Goal: Information Seeking & Learning: Find specific fact

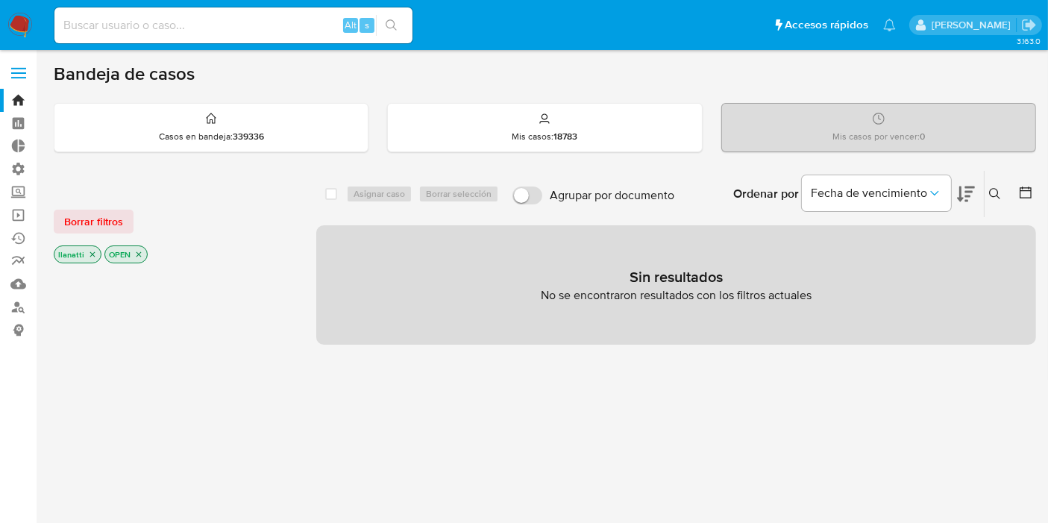
click at [90, 213] on span "Borrar filtros" at bounding box center [93, 221] width 59 height 21
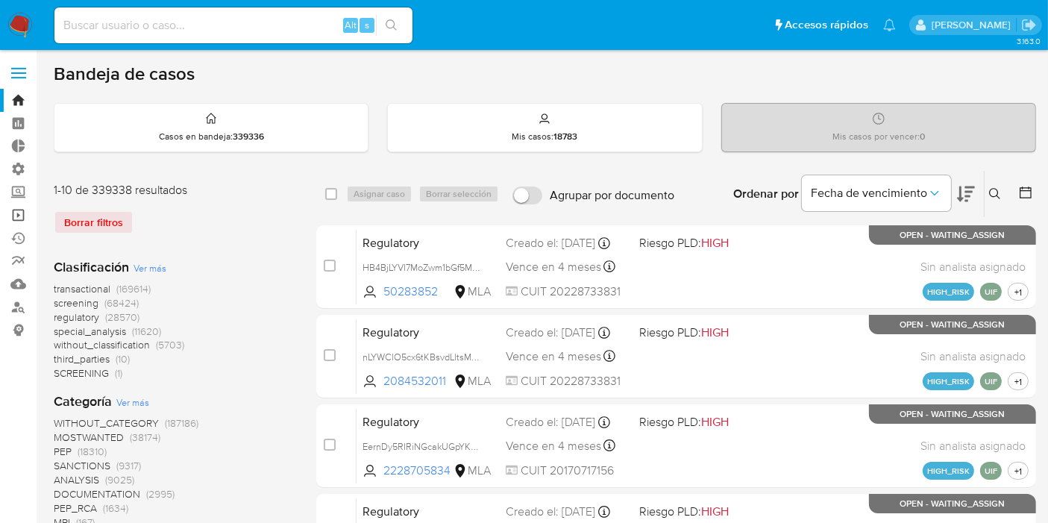
click at [16, 211] on link "Operaciones masivas" at bounding box center [89, 215] width 178 height 23
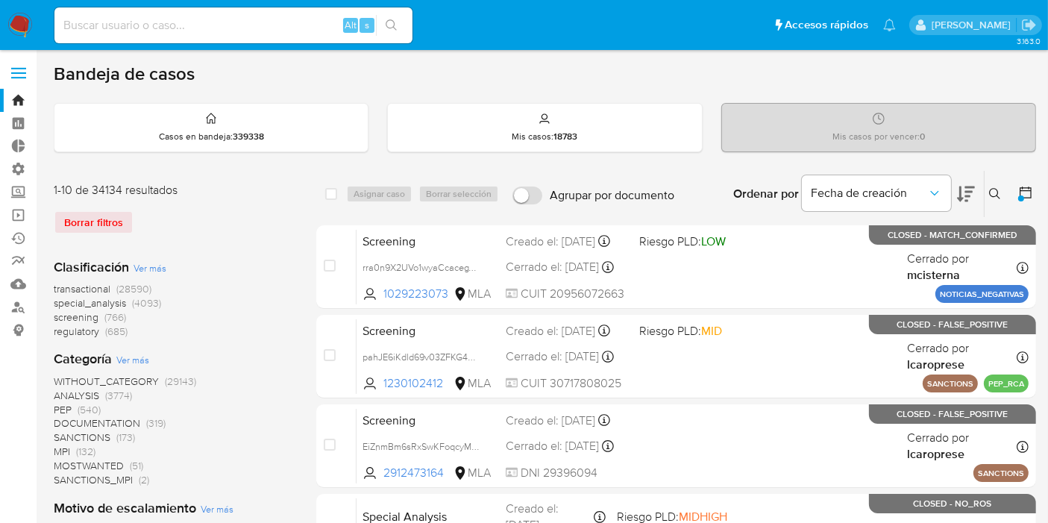
click at [106, 39] on div "Alt s" at bounding box center [233, 25] width 358 height 36
click at [113, 29] on input at bounding box center [233, 25] width 358 height 19
paste input "593815521"
type input "593815521"
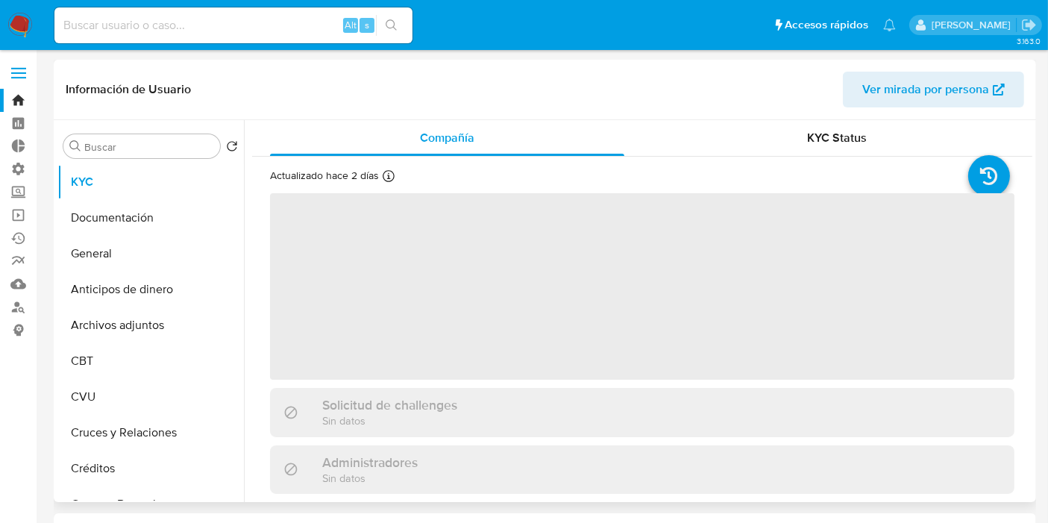
select select "10"
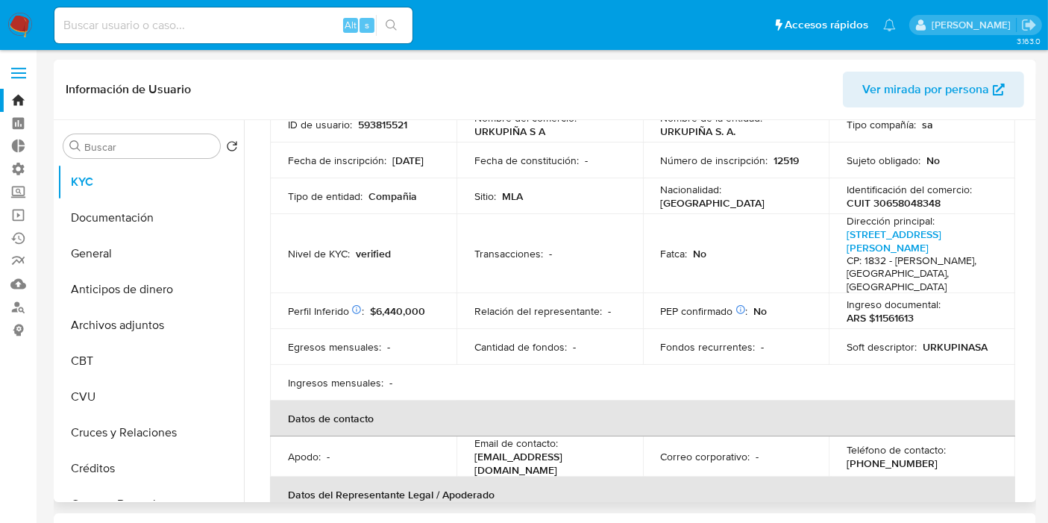
scroll to position [83, 0]
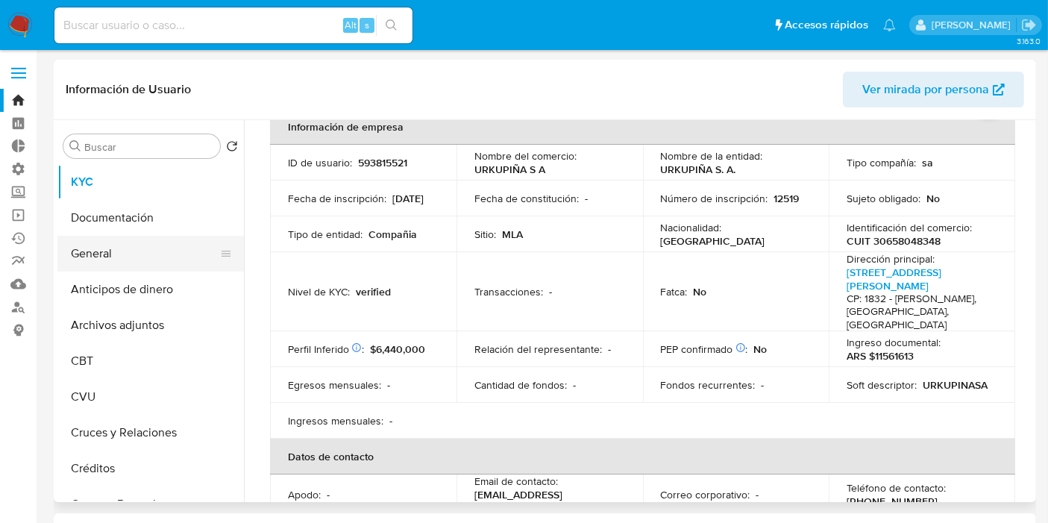
click at [113, 251] on button "General" at bounding box center [144, 254] width 175 height 36
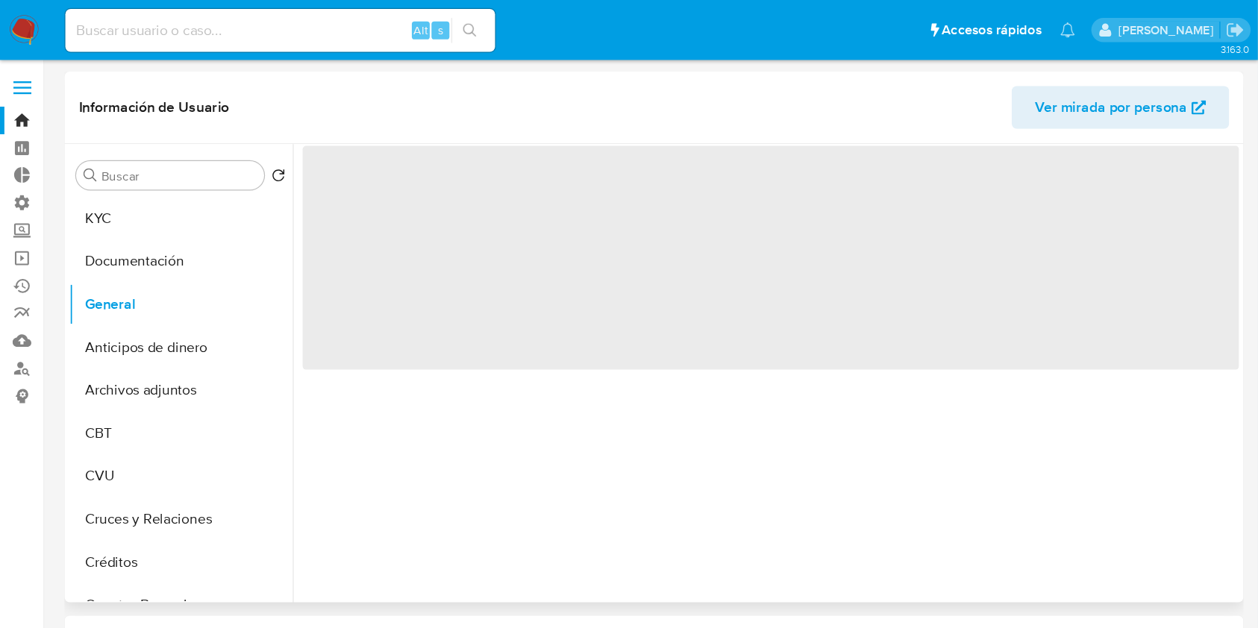
scroll to position [0, 0]
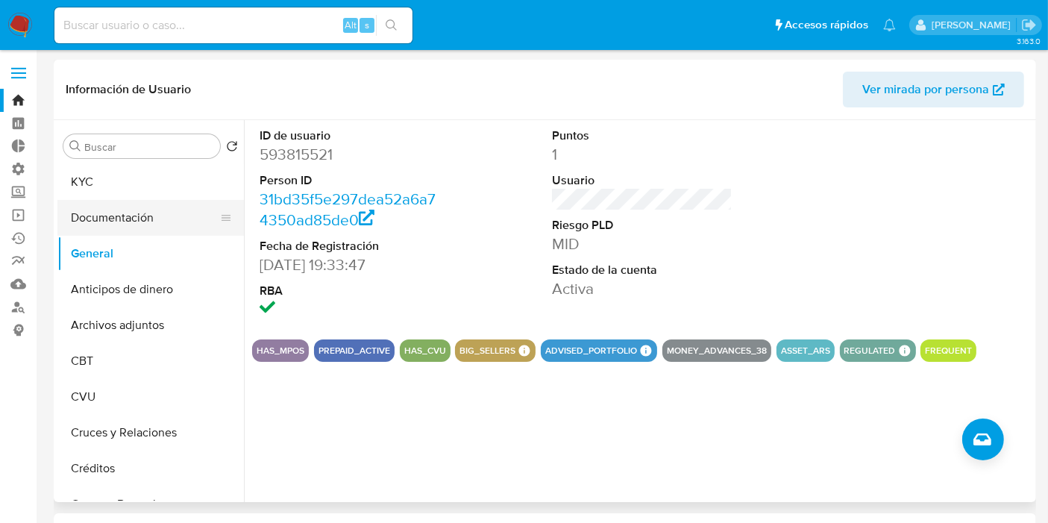
click at [128, 214] on button "Documentación" at bounding box center [144, 218] width 175 height 36
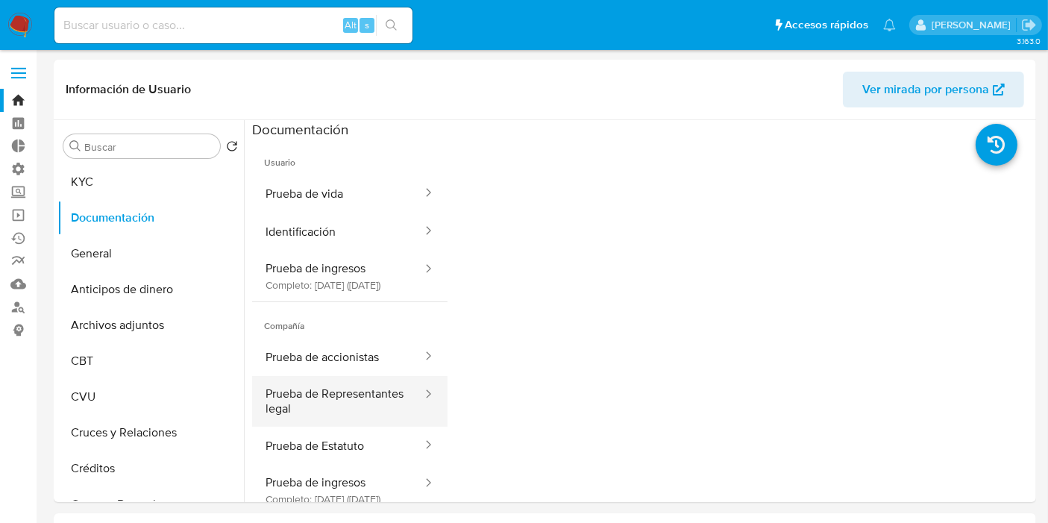
click at [370, 412] on button "Prueba de Representantes legal" at bounding box center [338, 401] width 172 height 51
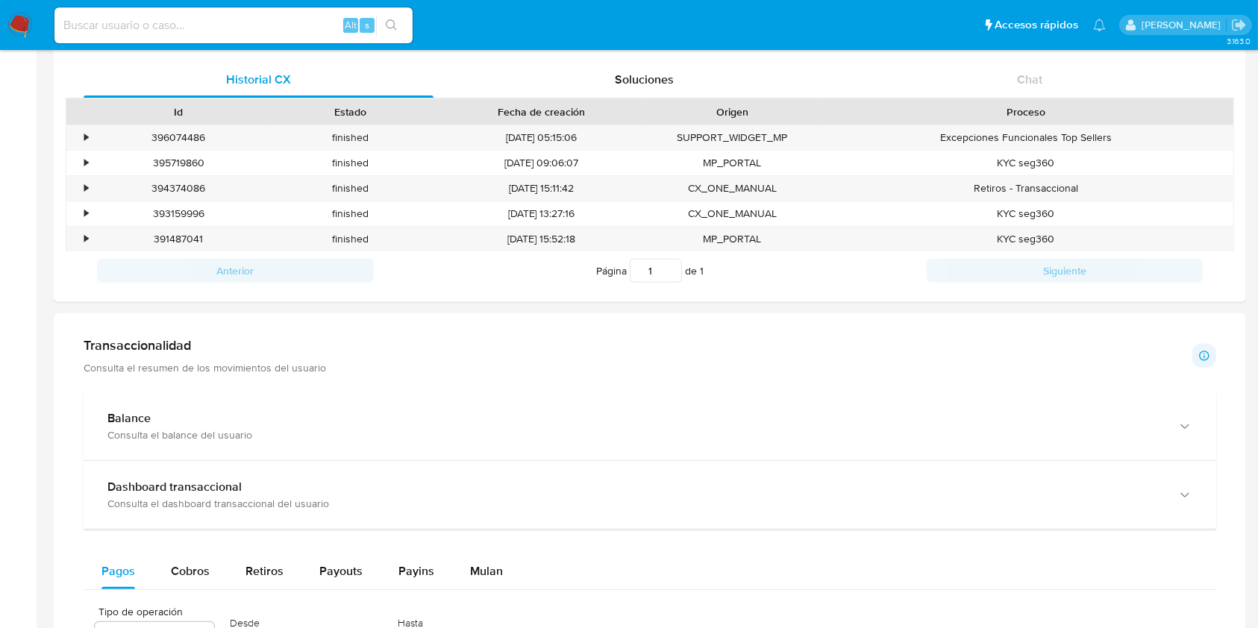
scroll to position [497, 0]
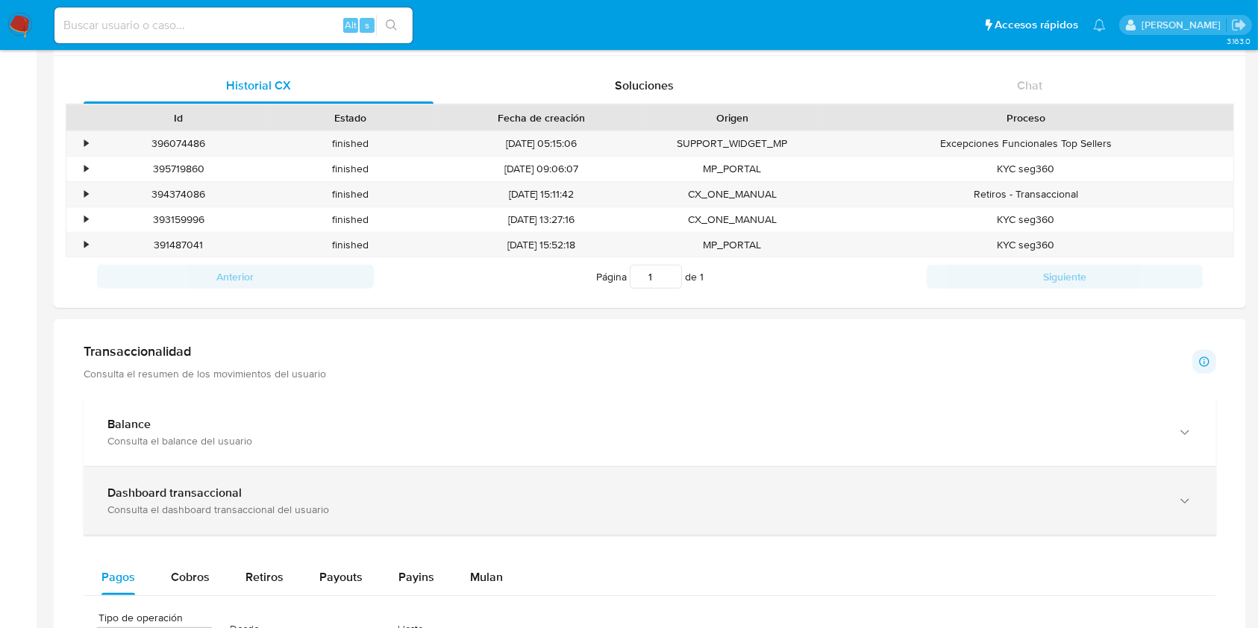
click at [333, 509] on div "Consulta el dashboard transaccional del usuario" at bounding box center [634, 509] width 1055 height 13
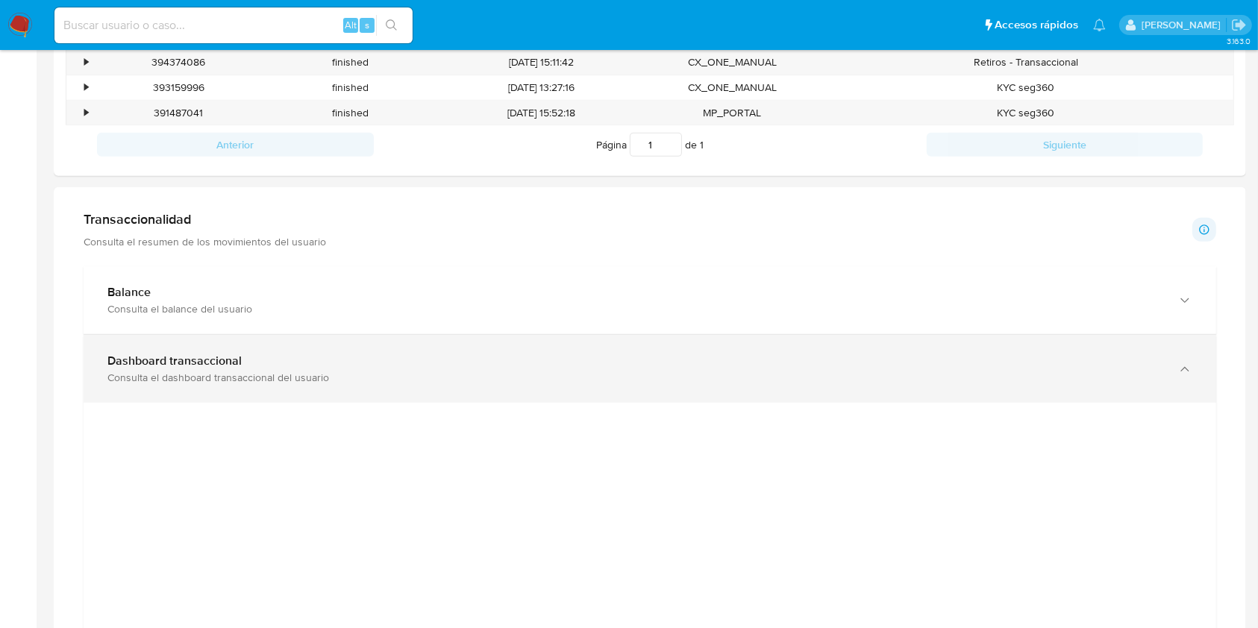
scroll to position [597, 0]
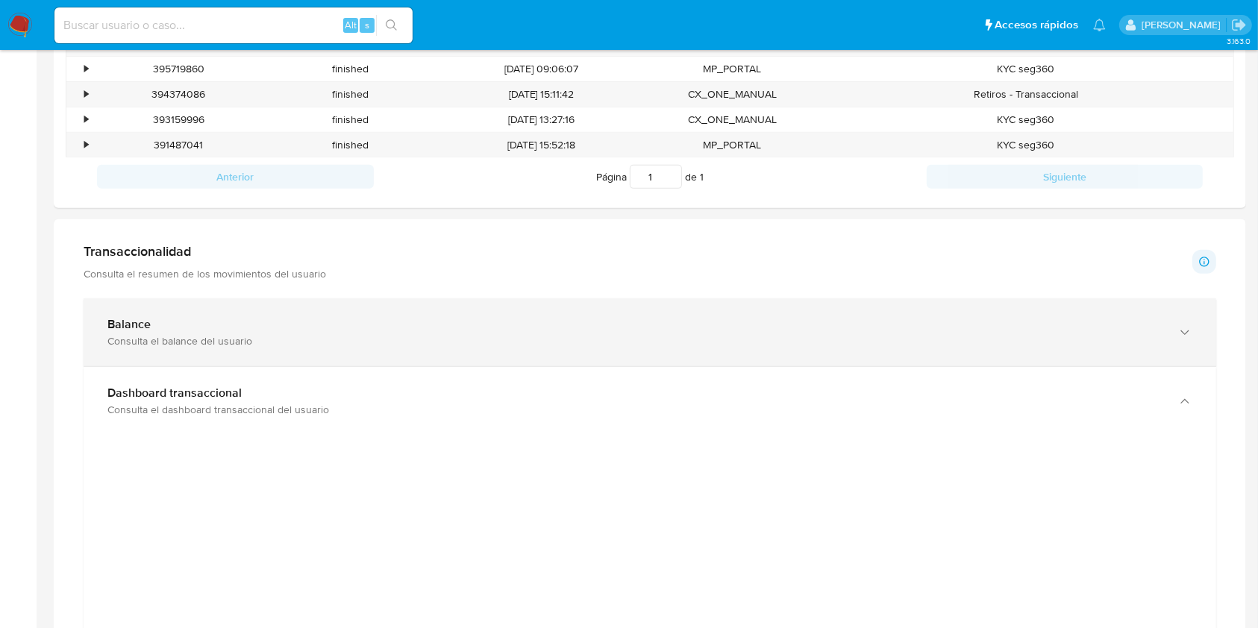
click at [348, 313] on div "Balance Consulta el balance del usuario" at bounding box center [650, 332] width 1132 height 68
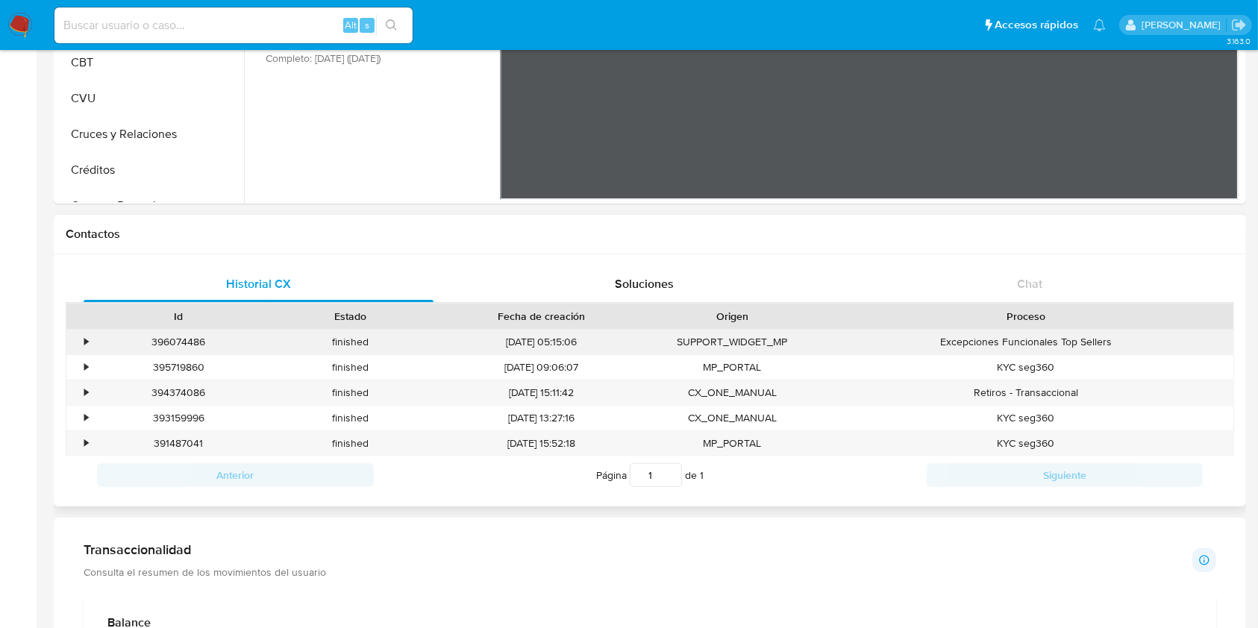
scroll to position [0, 0]
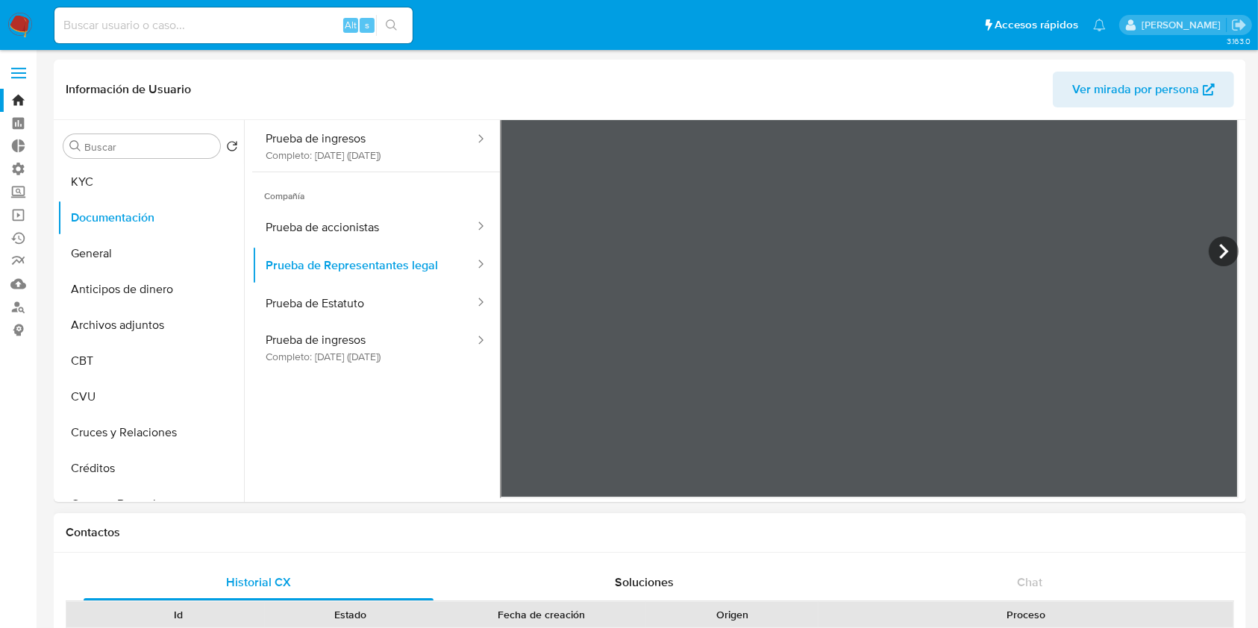
click at [348, 345] on button "Prueba de ingresos Completo: [DATE] ([DATE])" at bounding box center [364, 347] width 224 height 51
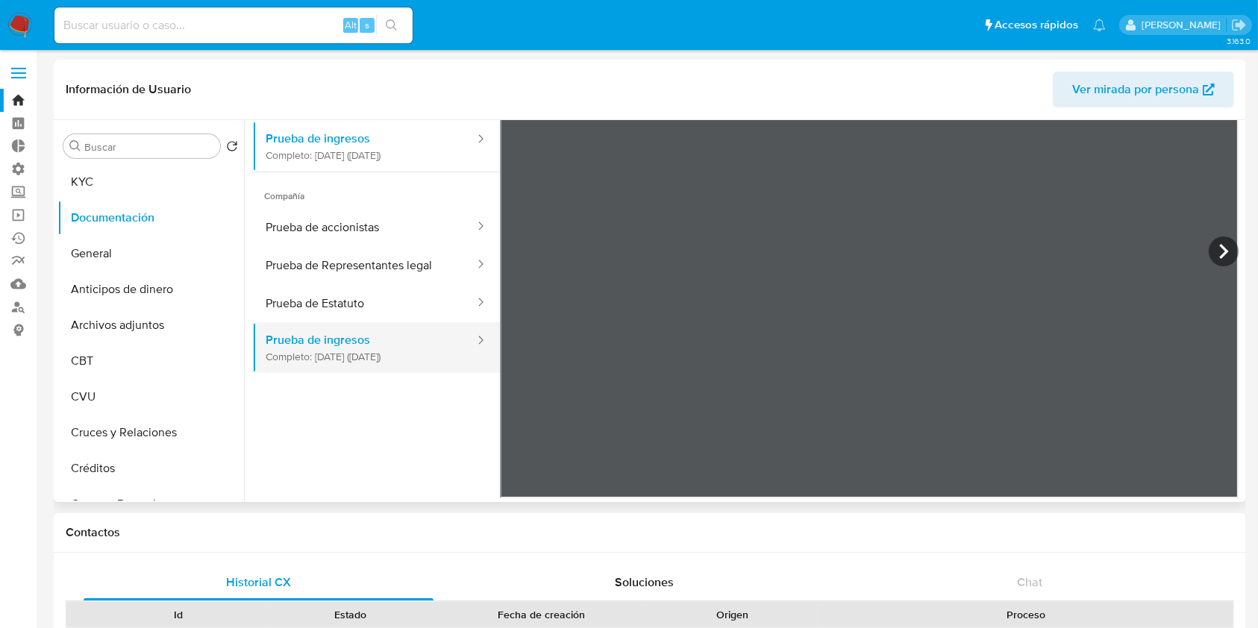
scroll to position [30, 0]
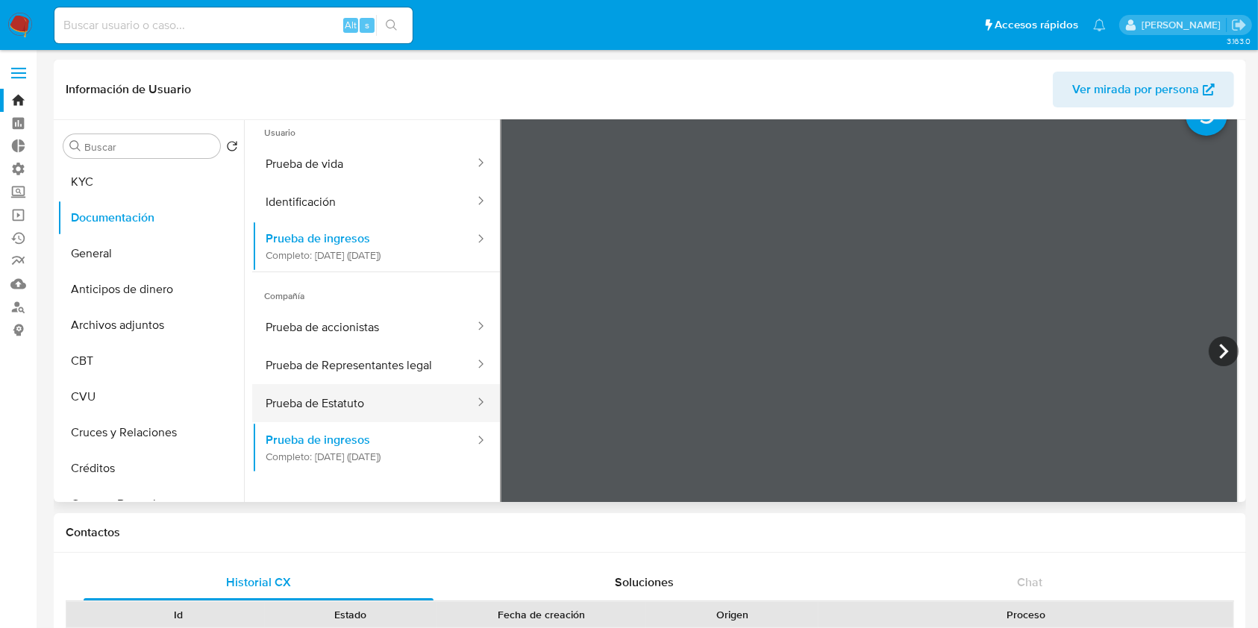
click at [323, 410] on button "Prueba de Estatuto" at bounding box center [364, 403] width 224 height 38
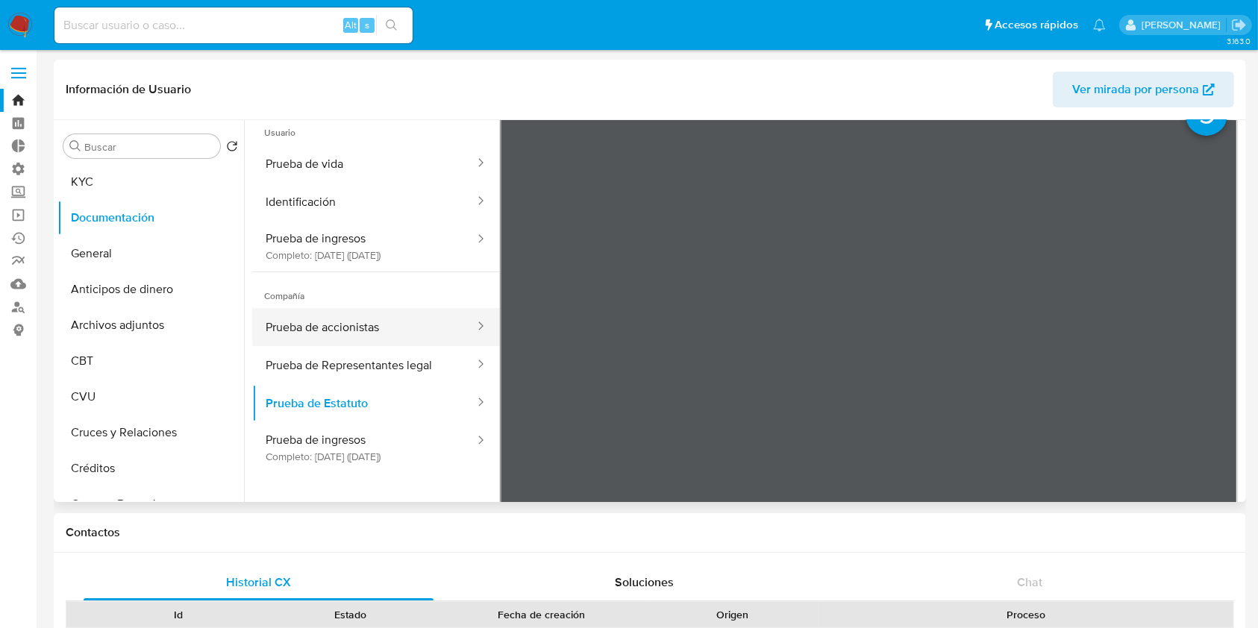
click at [343, 317] on button "Prueba de accionistas" at bounding box center [364, 327] width 224 height 38
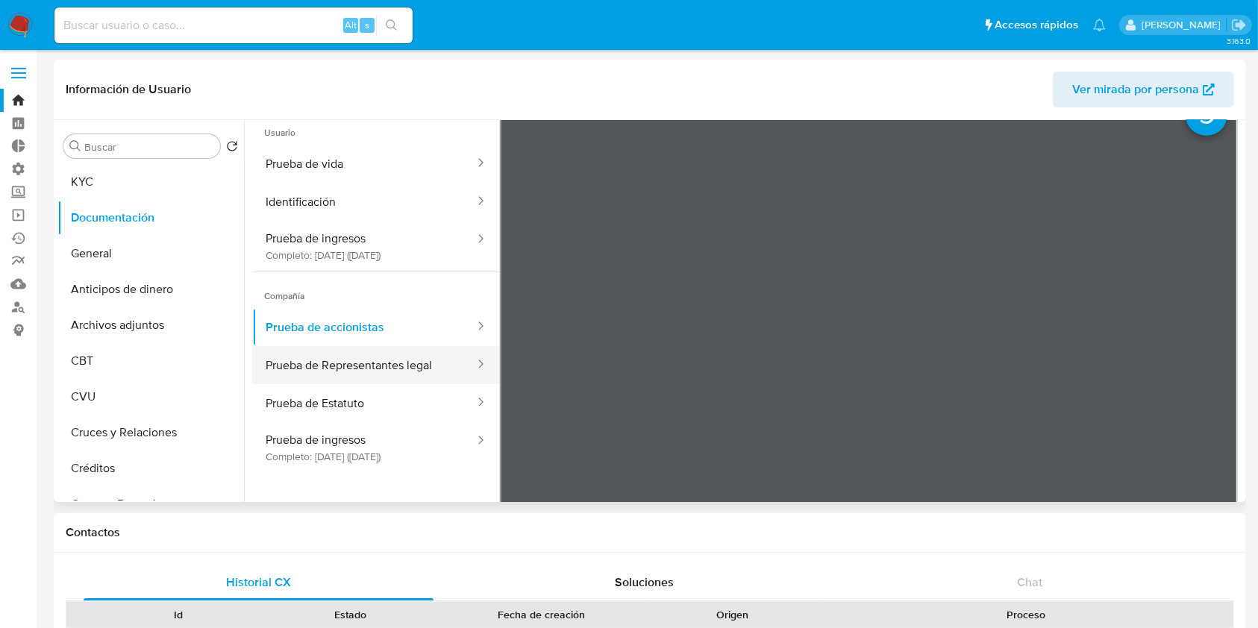
click at [363, 367] on button "Prueba de Representantes legal" at bounding box center [364, 365] width 224 height 38
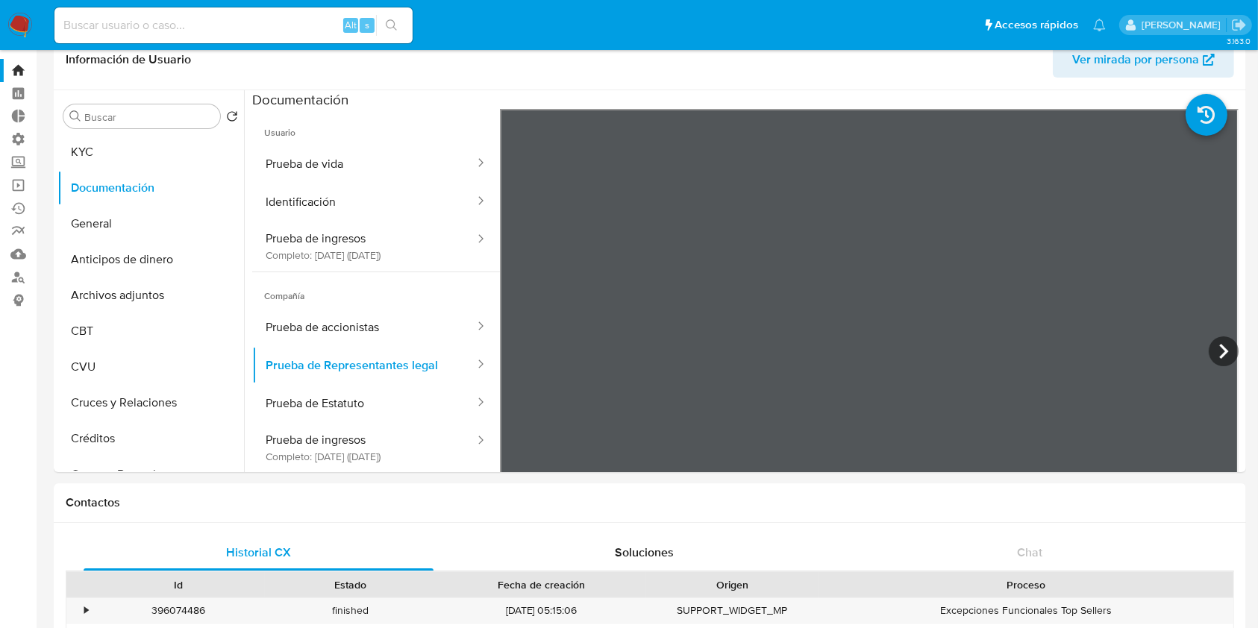
scroll to position [0, 0]
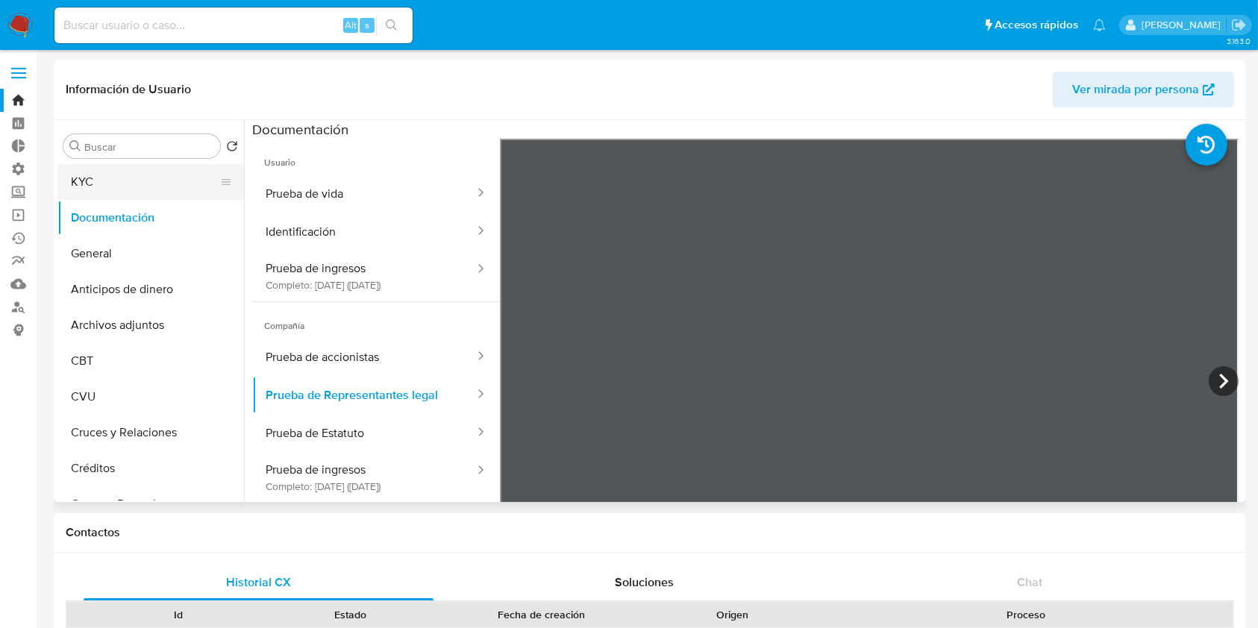
click at [120, 194] on button "KYC" at bounding box center [144, 182] width 175 height 36
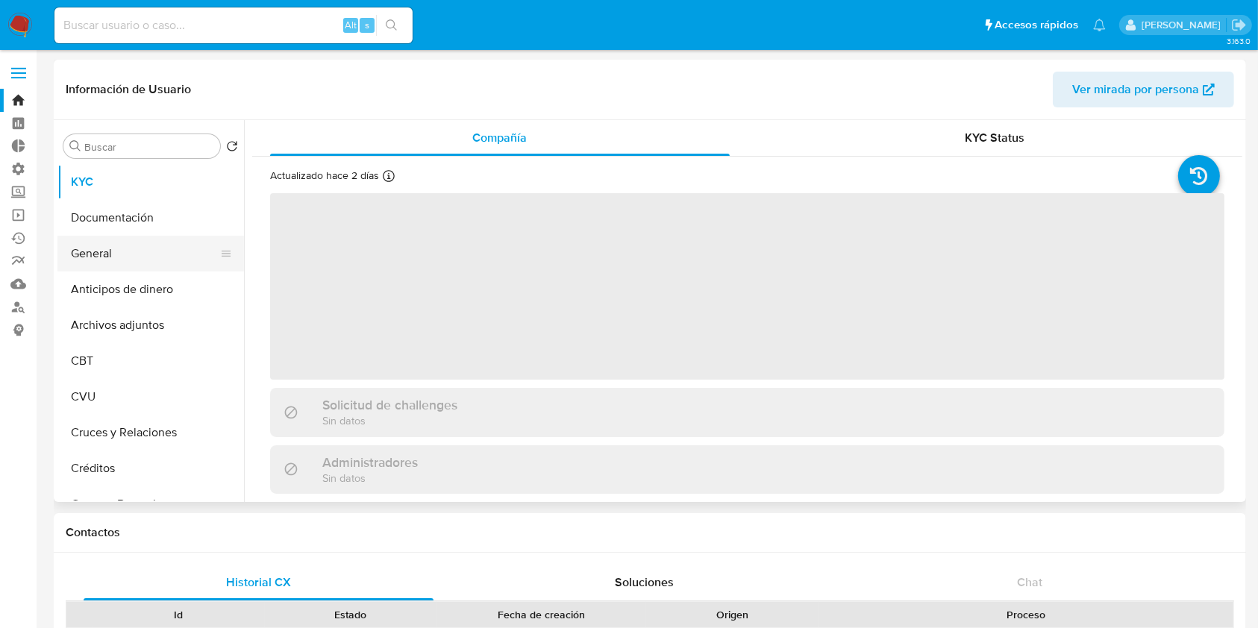
click at [128, 256] on button "General" at bounding box center [144, 254] width 175 height 36
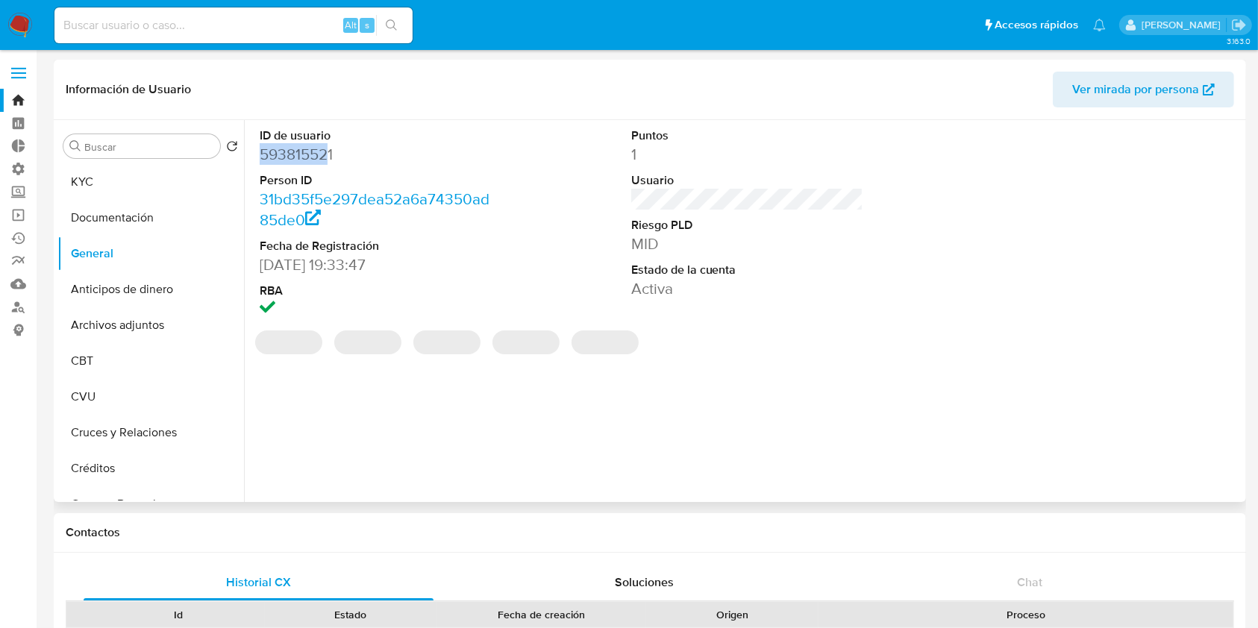
click at [249, 150] on div "ID de usuario 593815521 Person ID 31bd35f5e297dea52a6a74350ad85de0 Fecha de Reg…" at bounding box center [743, 311] width 998 height 382
click at [350, 159] on dd "593815521" at bounding box center [376, 154] width 233 height 21
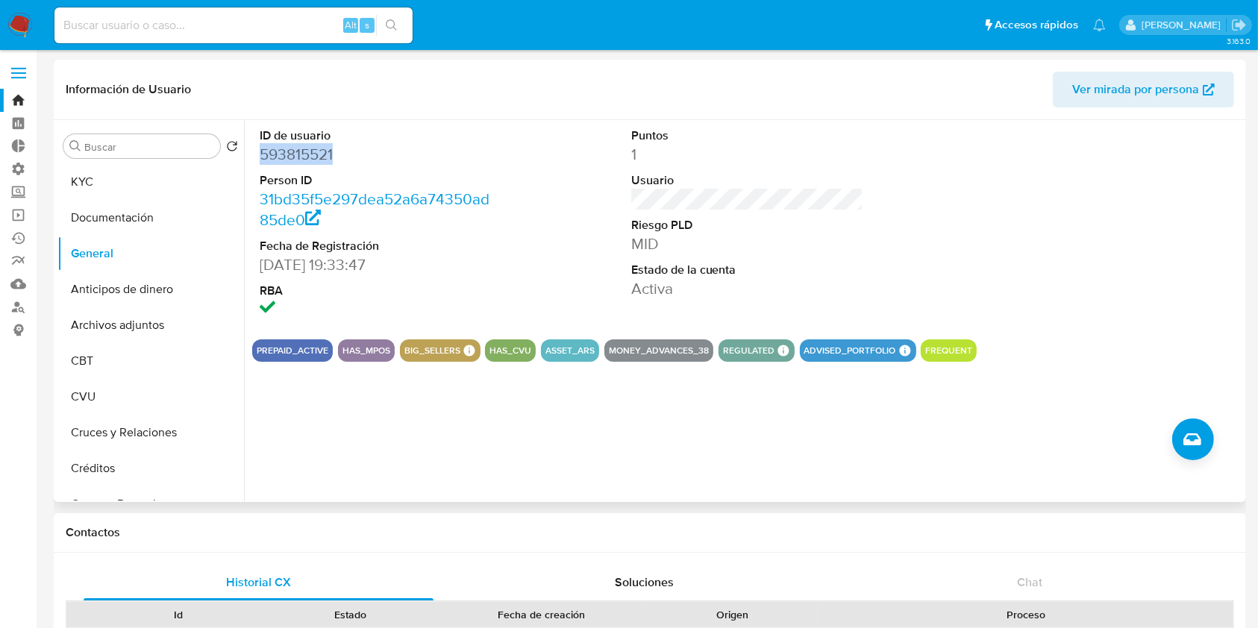
drag, startPoint x: 324, startPoint y: 159, endPoint x: 248, endPoint y: 160, distance: 75.4
click at [248, 160] on div "ID de usuario 593815521 Person ID 31bd35f5e297dea52a6a74350ad85de0 Fecha de Reg…" at bounding box center [743, 311] width 998 height 382
copy dd "593815521"
